Goal: Task Accomplishment & Management: Use online tool/utility

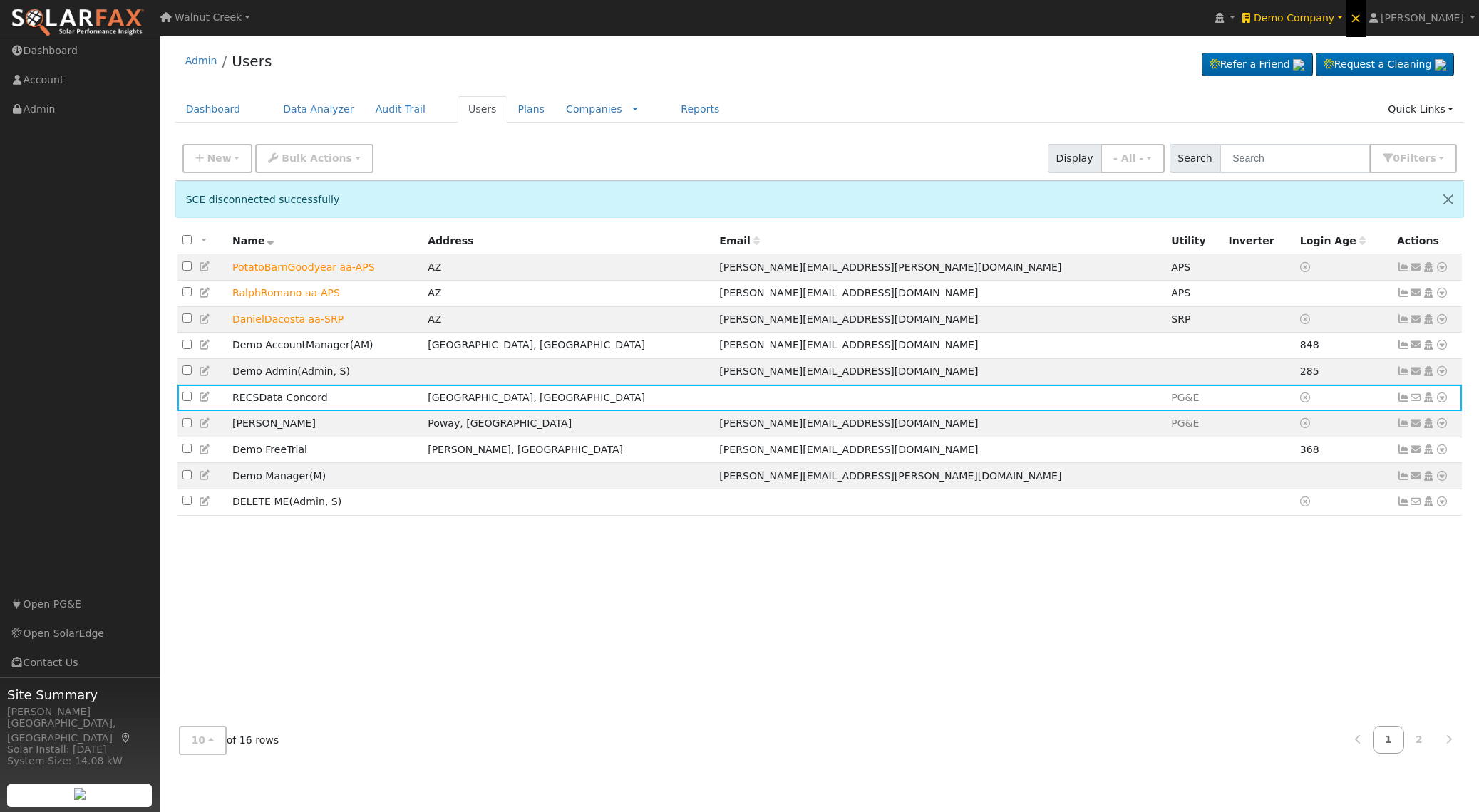
click at [1362, 15] on span "×" at bounding box center [1355, 18] width 12 height 18
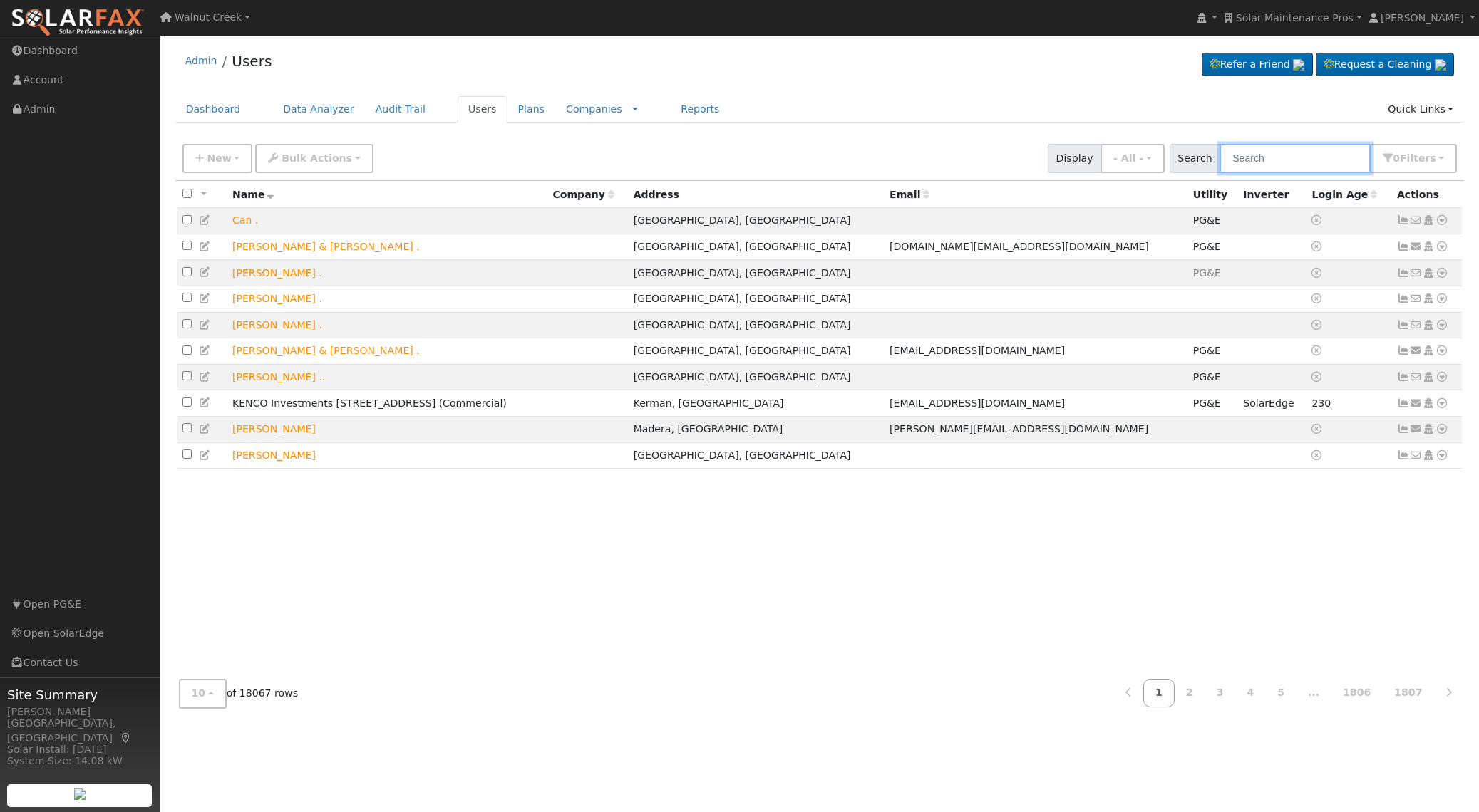
click at [1344, 161] on input "text" at bounding box center [1295, 159] width 152 height 30
paste input "Sexenian"
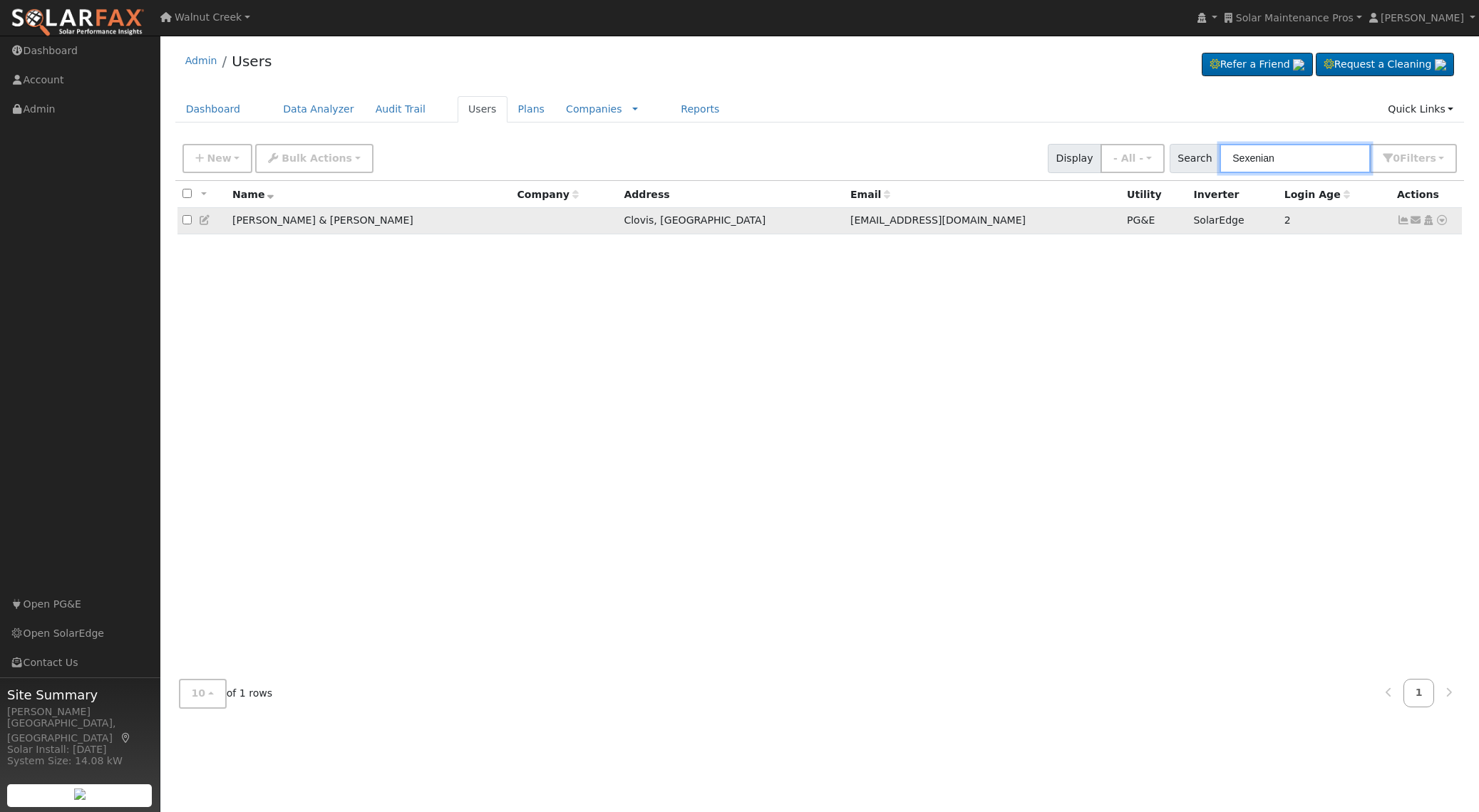
type input "Sexenian"
click at [850, 225] on span "ssexenian@hotmail.com" at bounding box center [938, 220] width 176 height 11
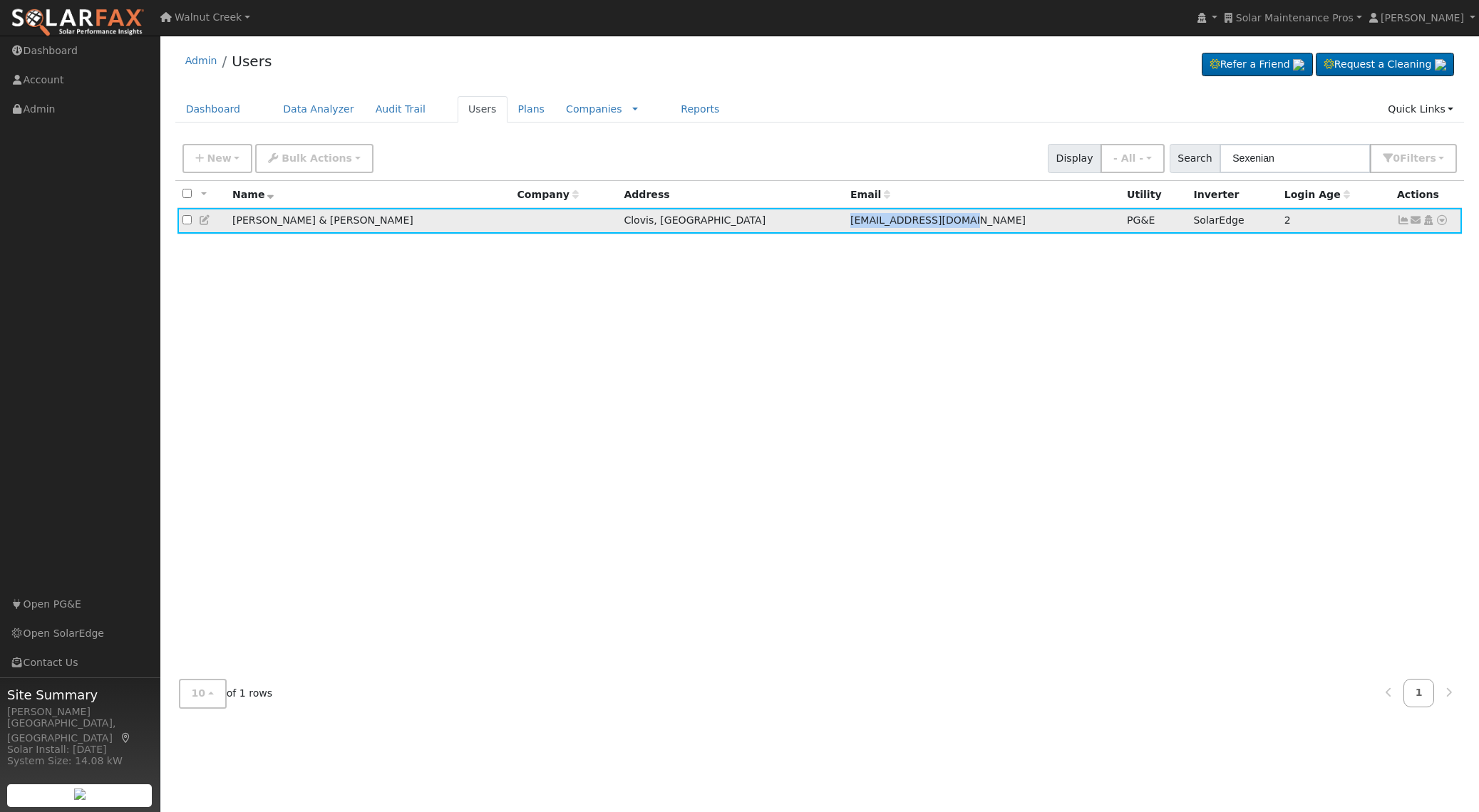
drag, startPoint x: 797, startPoint y: 225, endPoint x: 864, endPoint y: 224, distance: 67.0
click at [864, 224] on span "ssexenian@hotmail.com" at bounding box center [938, 220] width 176 height 11
copy span "ssexenian@hotmail.com"
click at [204, 223] on icon at bounding box center [205, 220] width 13 height 10
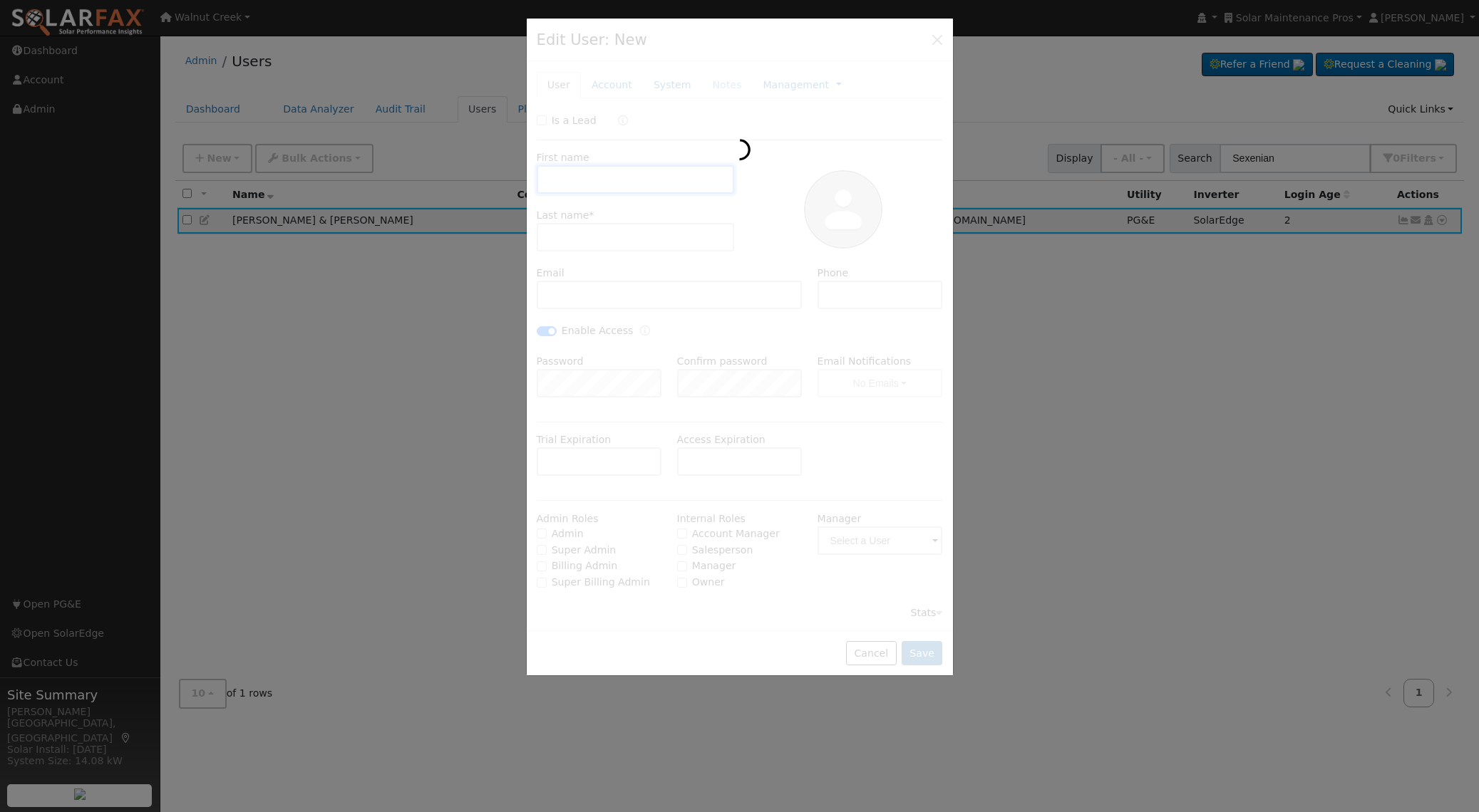
type input "George & Silva"
type input "Sexenian"
type input "ssexenian@hotmail.com"
type input "559-430-6047"
checkbox input "true"
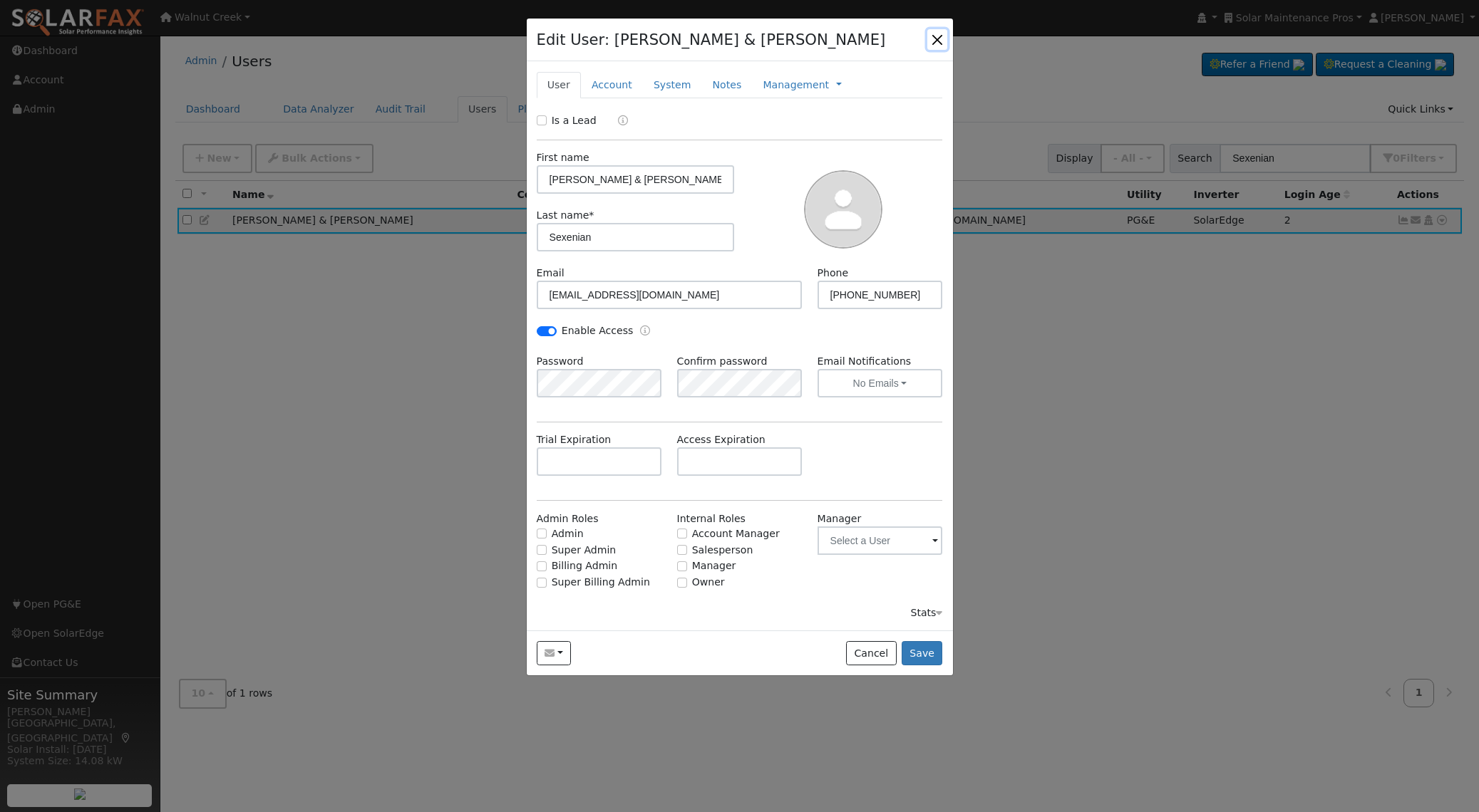
click at [941, 35] on button "button" at bounding box center [938, 40] width 20 height 20
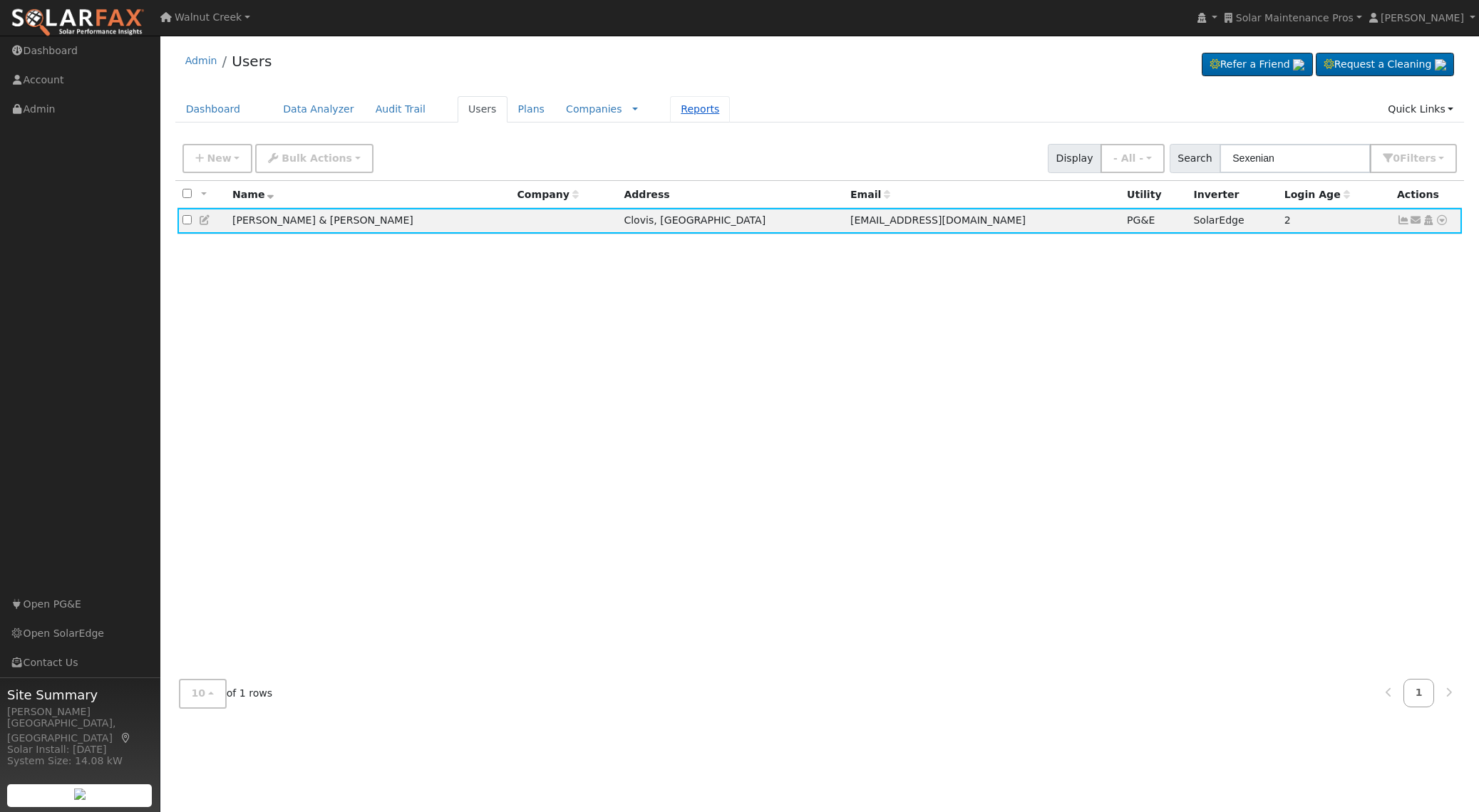
click at [675, 102] on link "Reports" at bounding box center [699, 109] width 60 height 27
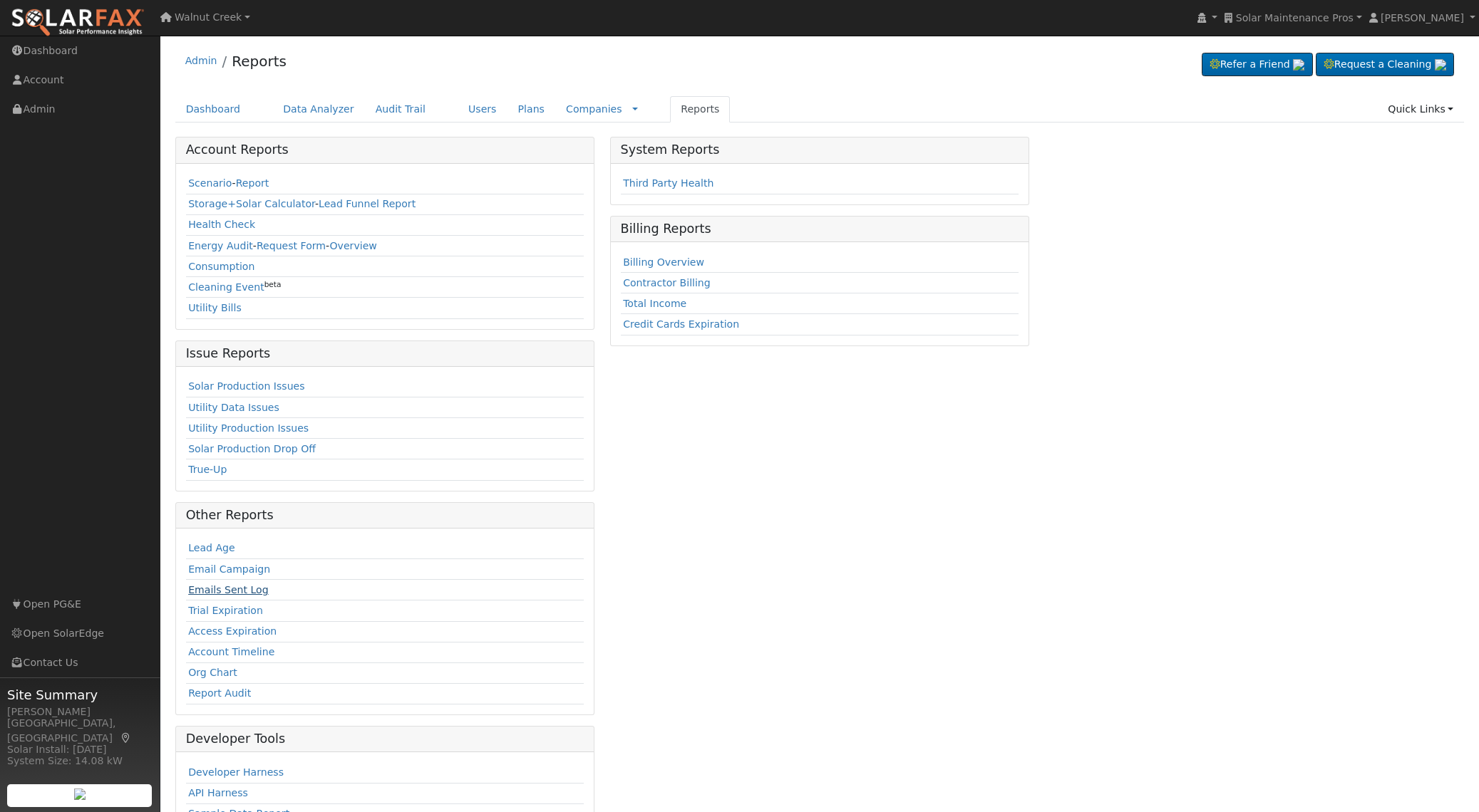
click at [245, 589] on link "Emails Sent Log" at bounding box center [228, 590] width 80 height 11
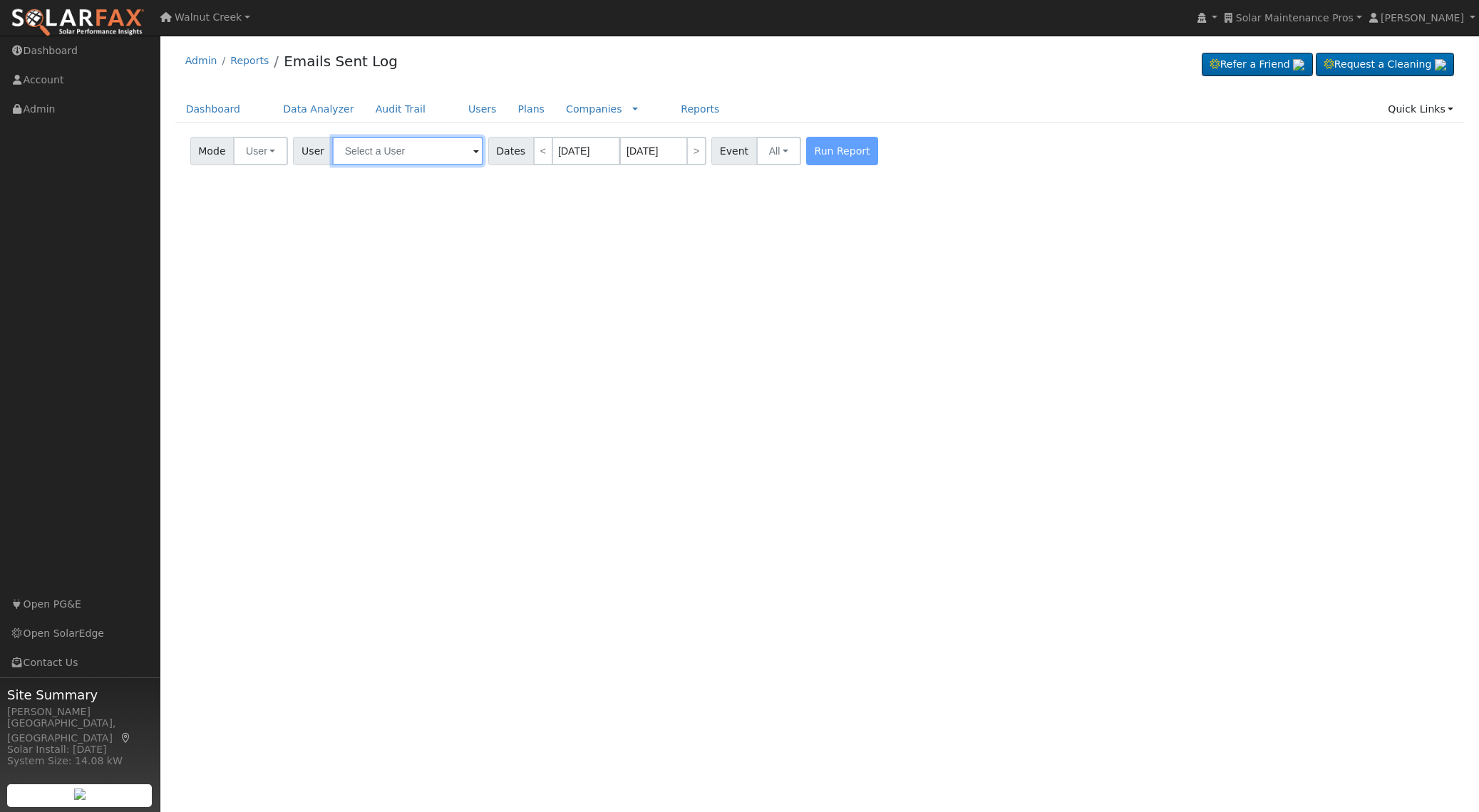
paste input "[EMAIL_ADDRESS][DOMAIN_NAME]"
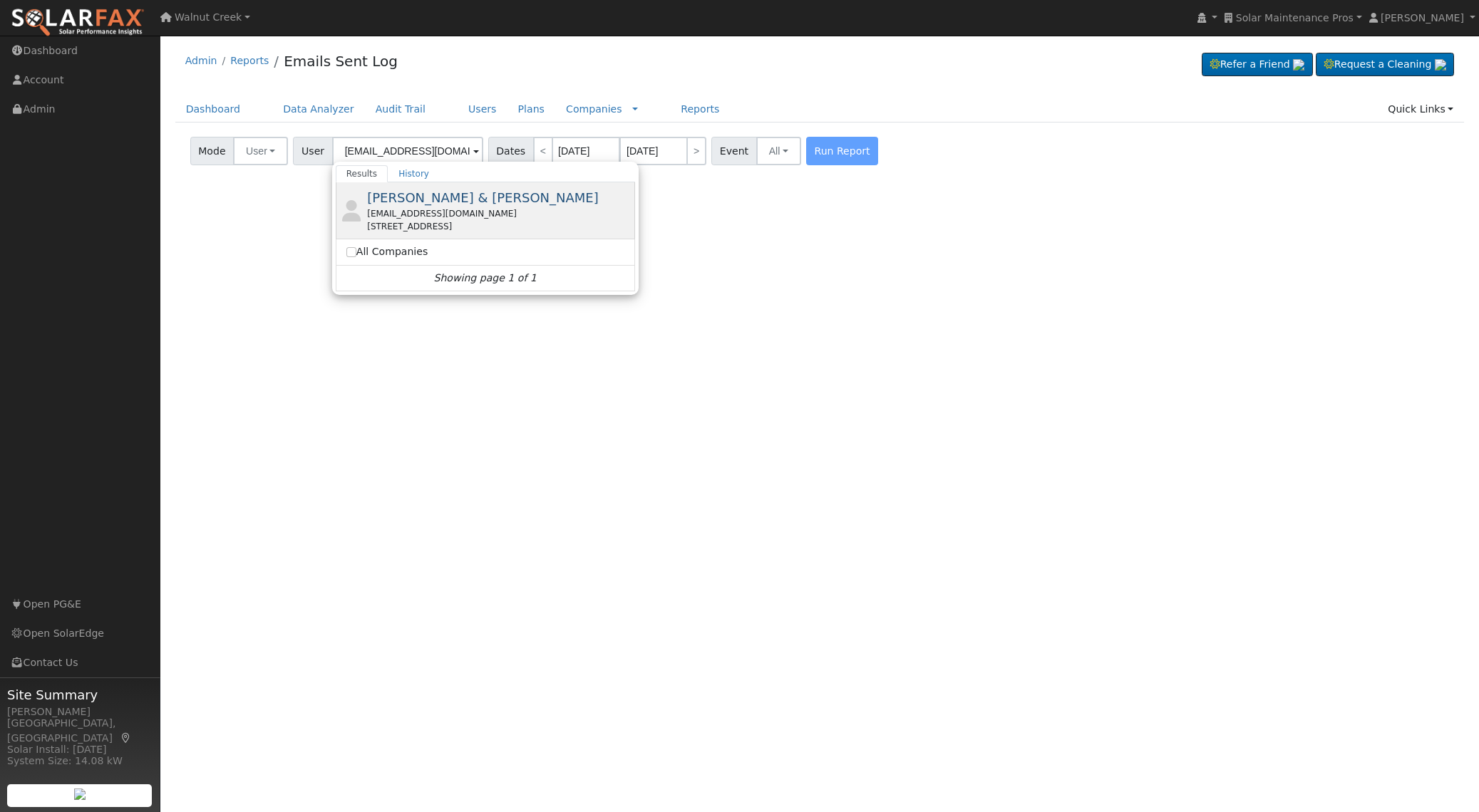
click at [456, 208] on div "[EMAIL_ADDRESS][DOMAIN_NAME]" at bounding box center [499, 213] width 264 height 13
type input "George & Silva Sexenian"
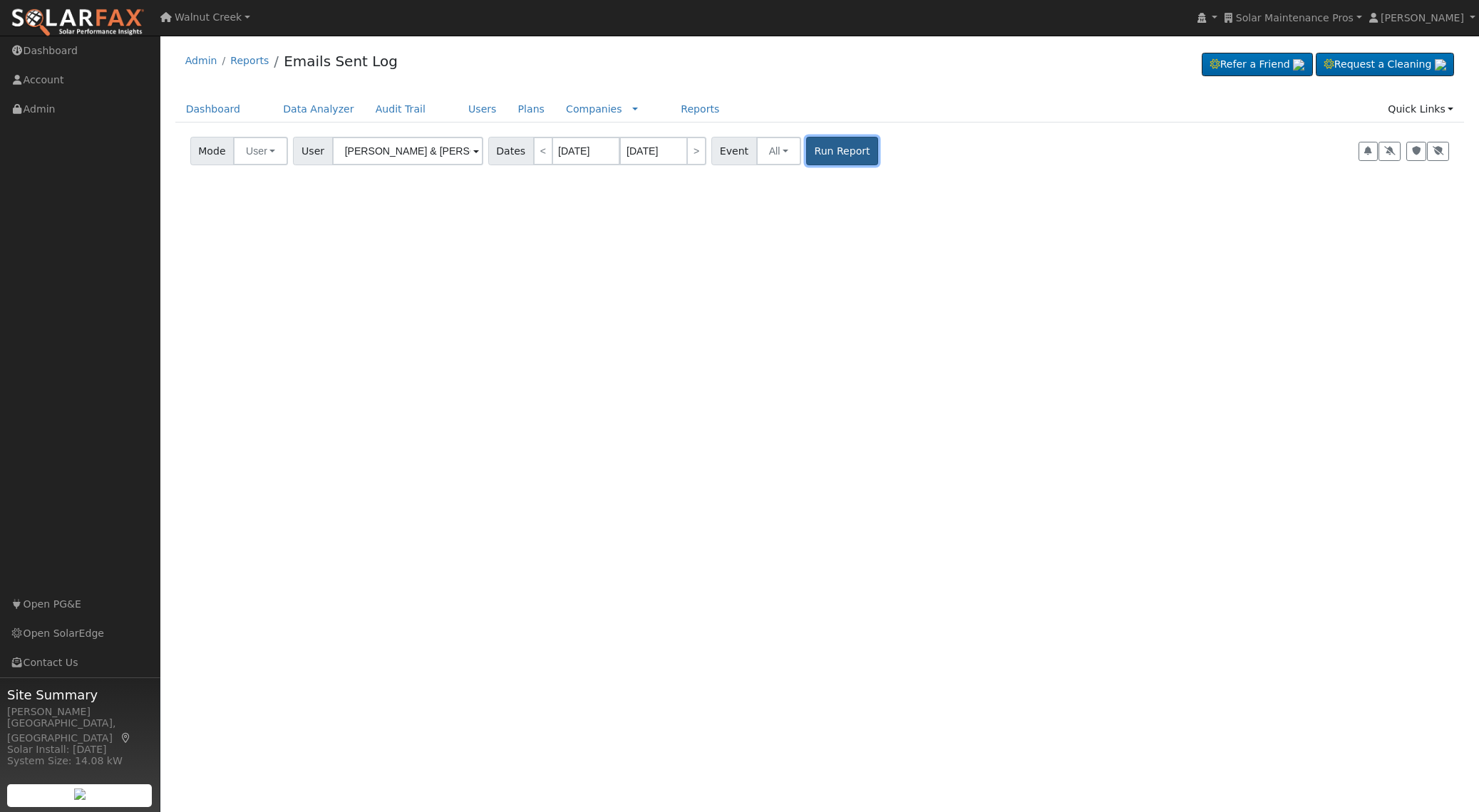
click at [830, 151] on button "Run Report" at bounding box center [843, 151] width 72 height 29
